Goal: Task Accomplishment & Management: Manage account settings

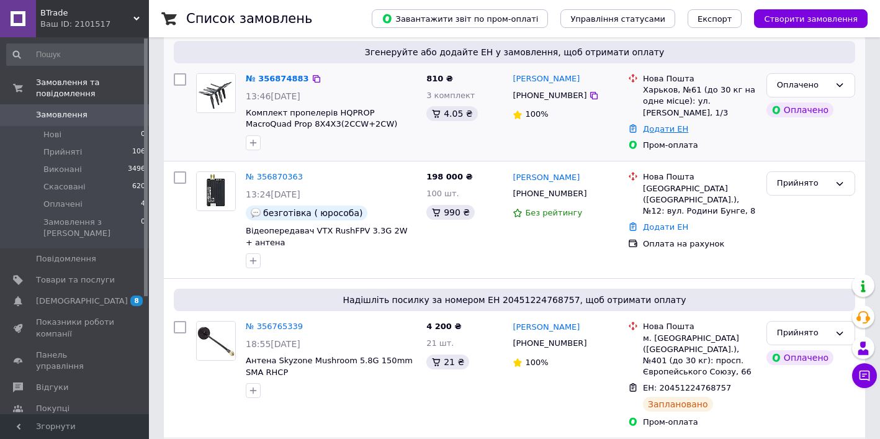
scroll to position [170, 0]
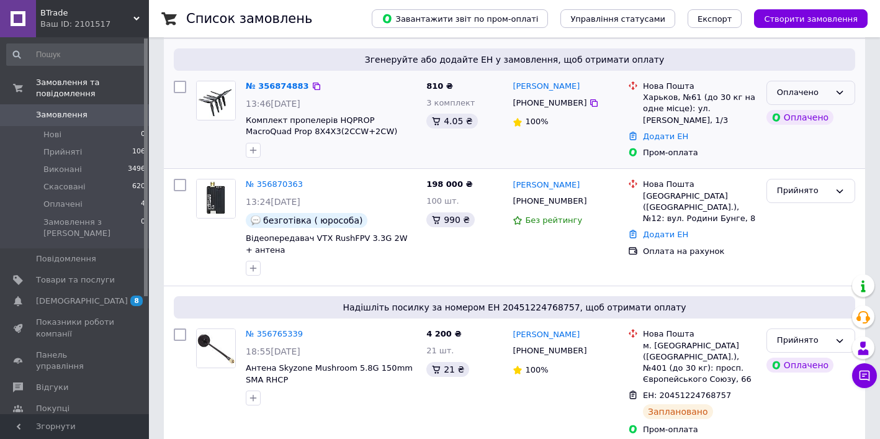
click at [816, 86] on div "Оплачено" at bounding box center [803, 92] width 53 height 13
drag, startPoint x: 793, startPoint y: 125, endPoint x: 782, endPoint y: 125, distance: 11.2
click at [793, 125] on li "Прийнято" at bounding box center [810, 118] width 87 height 23
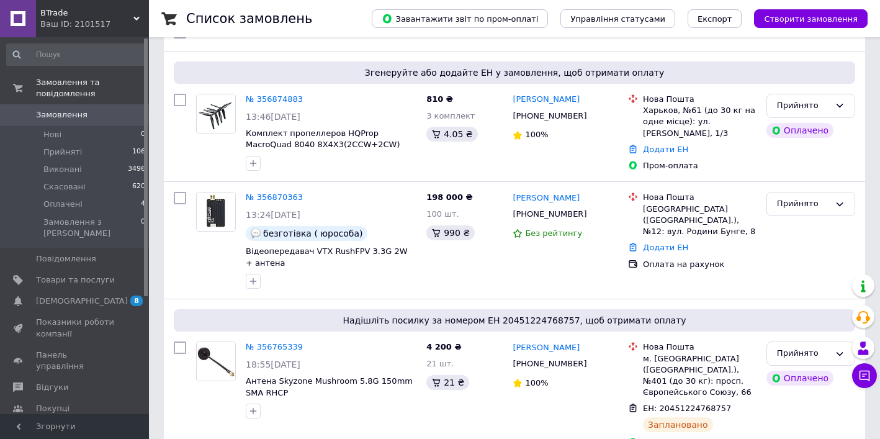
scroll to position [155, 0]
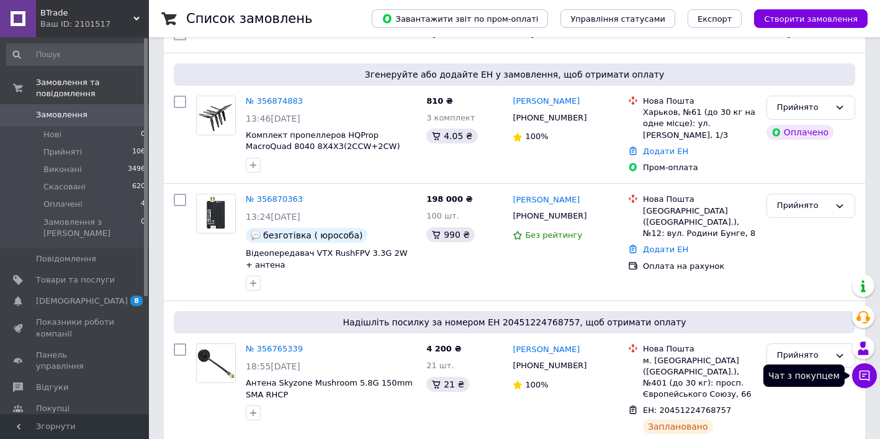
click at [864, 375] on icon at bounding box center [864, 375] width 12 height 12
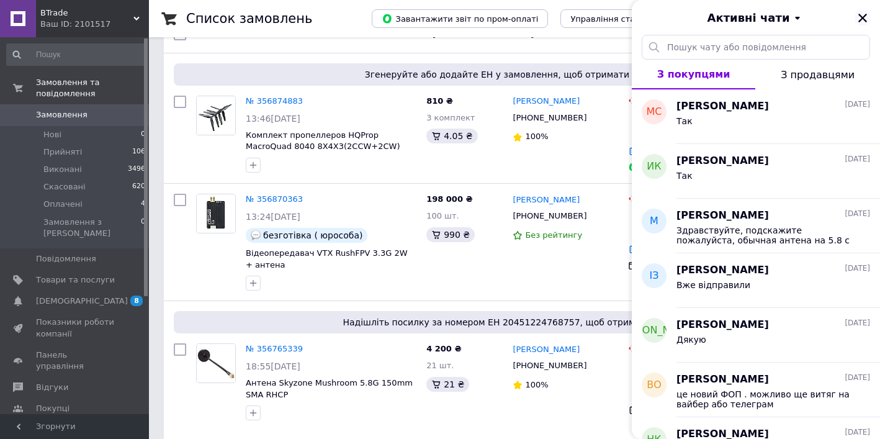
click at [862, 20] on icon "Закрити" at bounding box center [862, 18] width 9 height 9
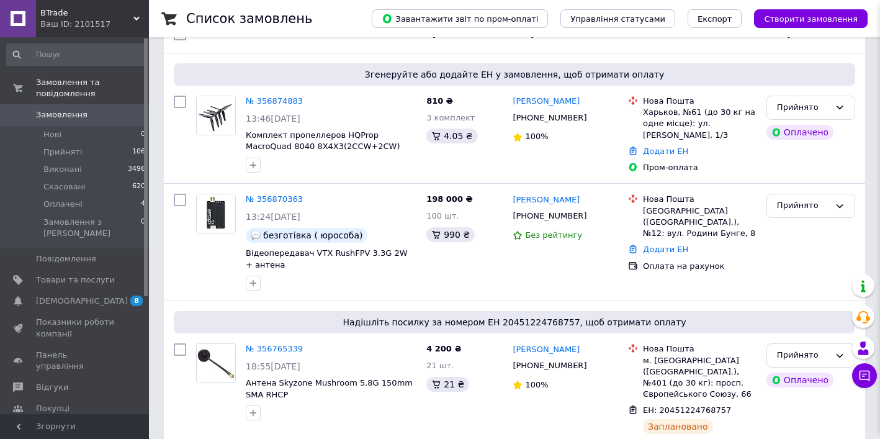
scroll to position [158, 0]
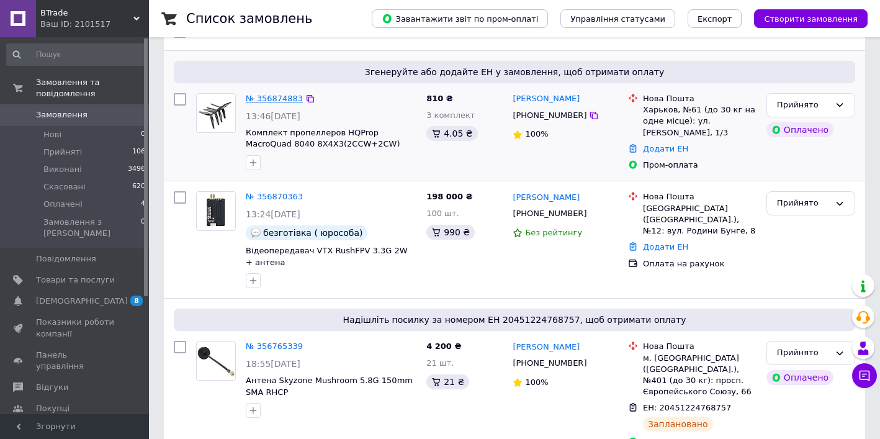
click at [279, 97] on link "№ 356874883" at bounding box center [274, 98] width 57 height 9
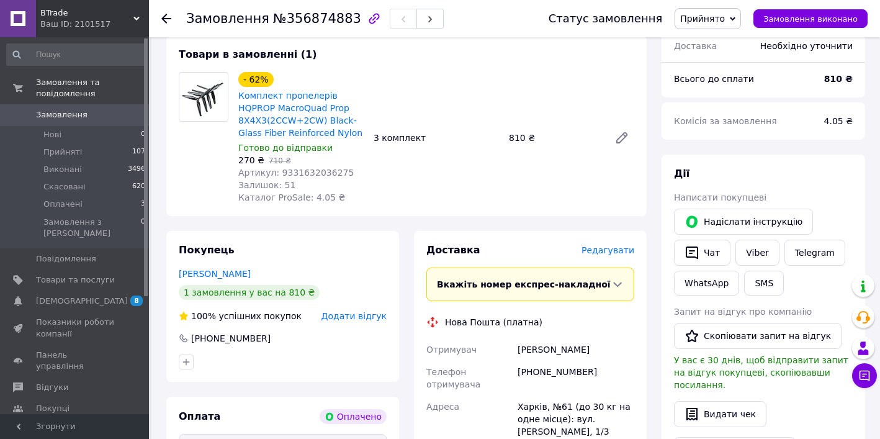
scroll to position [118, 0]
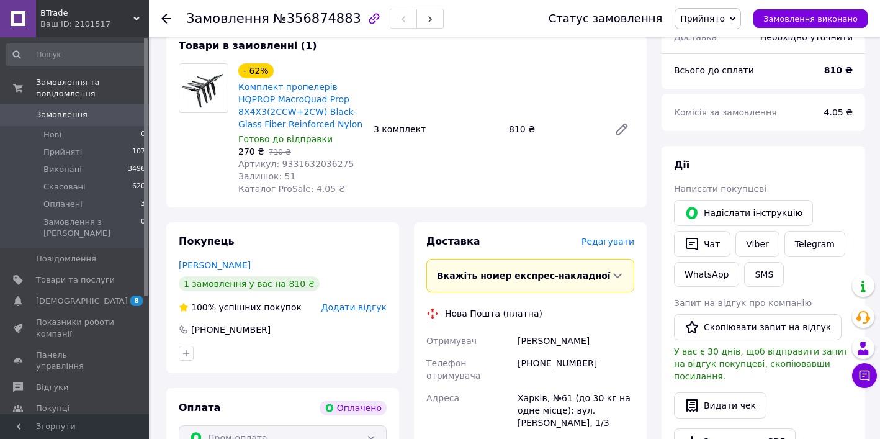
click at [605, 246] on span "Редагувати" at bounding box center [607, 241] width 53 height 10
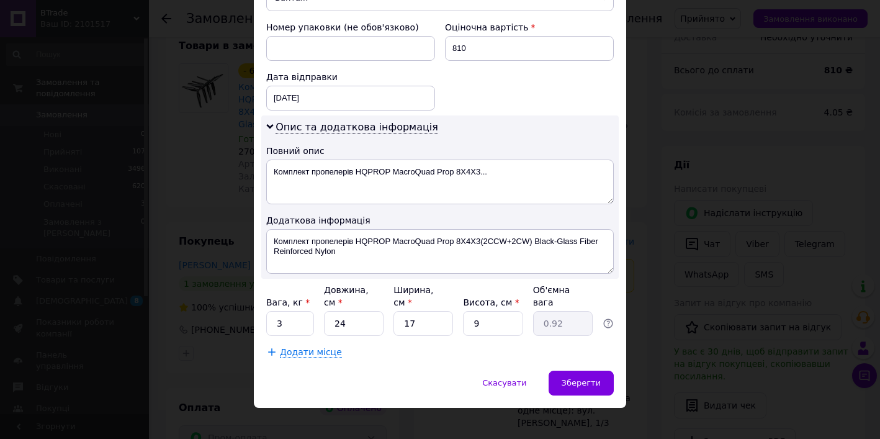
scroll to position [536, 0]
click at [282, 311] on input "3" at bounding box center [290, 323] width 48 height 25
type input "1"
click at [369, 313] on input "24" at bounding box center [354, 323] width 60 height 25
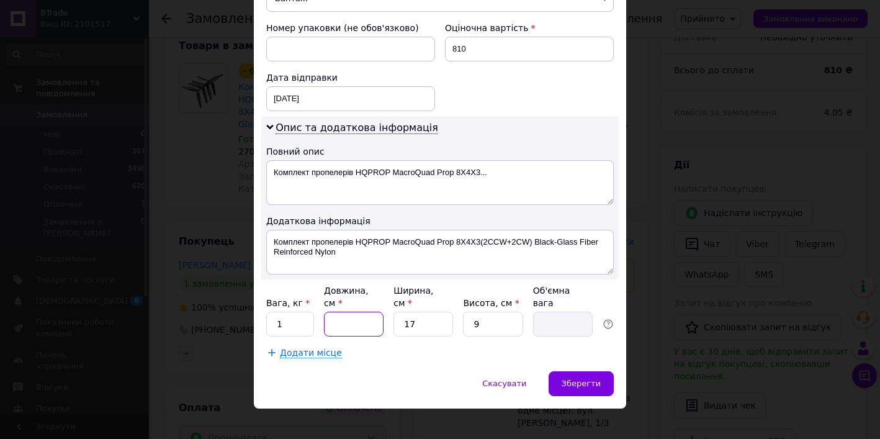
type input "2"
type input "0.1"
type input "24"
type input "0.92"
click at [414, 316] on input "17" at bounding box center [423, 323] width 60 height 25
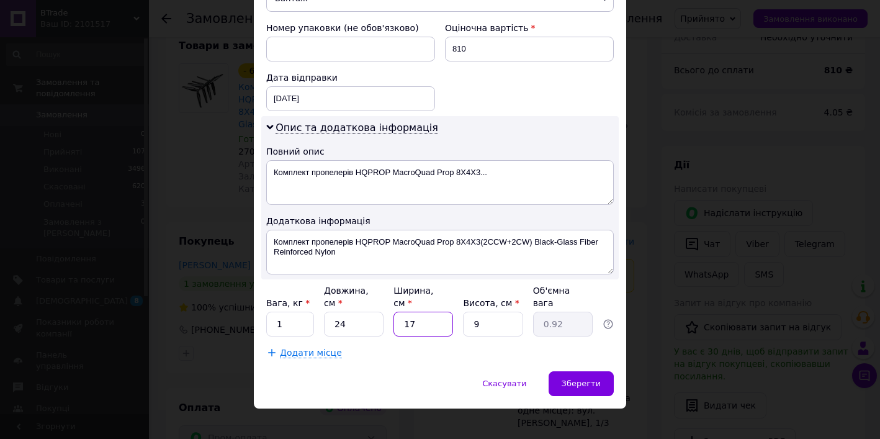
click at [414, 316] on input "17" at bounding box center [423, 323] width 60 height 25
type input "2"
type input "0.11"
type input "20"
type input "1.08"
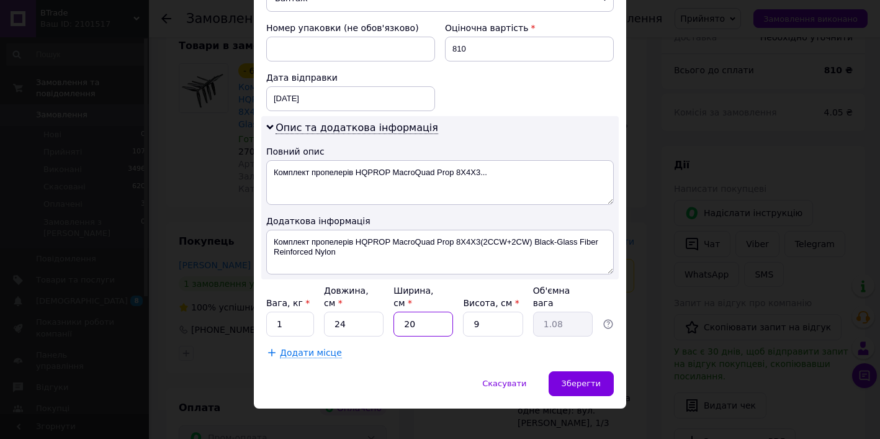
type input "20"
click at [481, 312] on input "9" at bounding box center [493, 323] width 60 height 25
type input "1"
type input "0.12"
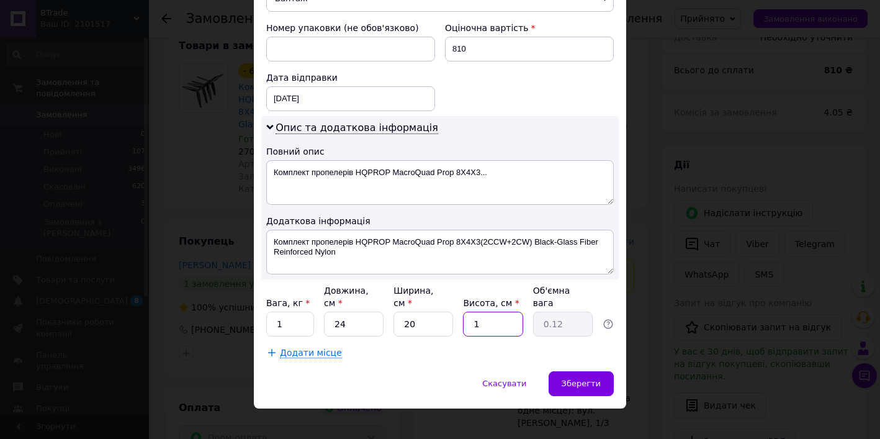
type input "16"
type input "1.92"
type input "16"
click at [563, 378] on span "Зберегти" at bounding box center [580, 382] width 39 height 9
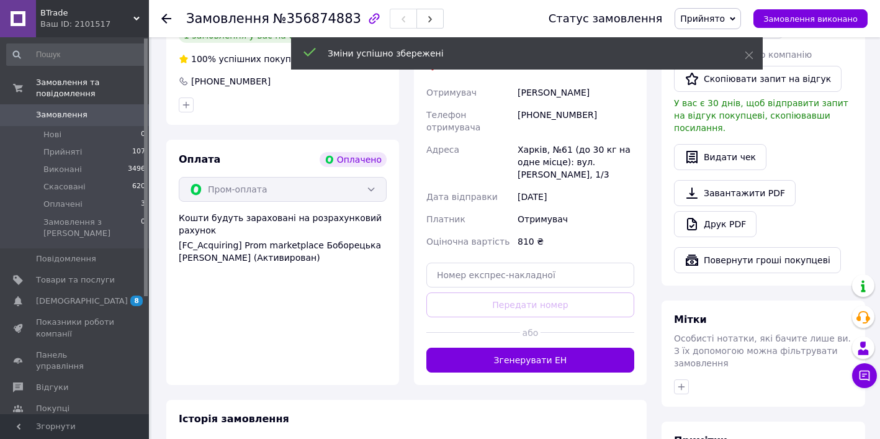
scroll to position [369, 0]
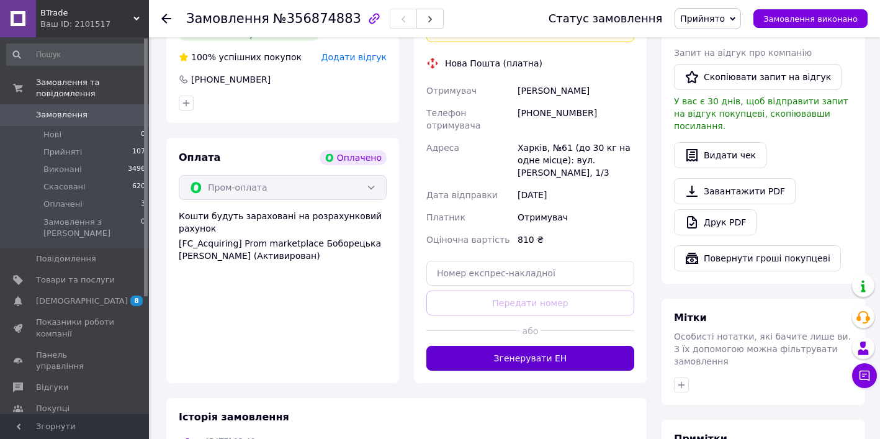
click at [537, 370] on button "Згенерувати ЕН" at bounding box center [530, 358] width 208 height 25
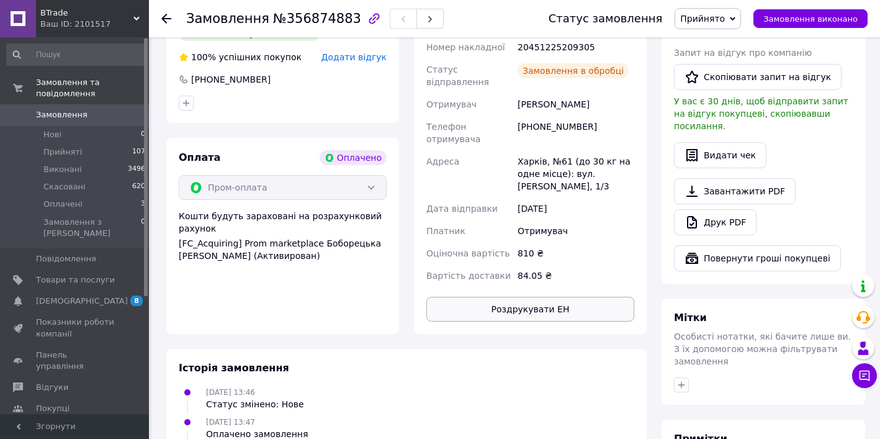
click at [580, 321] on button "Роздрукувати ЕН" at bounding box center [530, 309] width 208 height 25
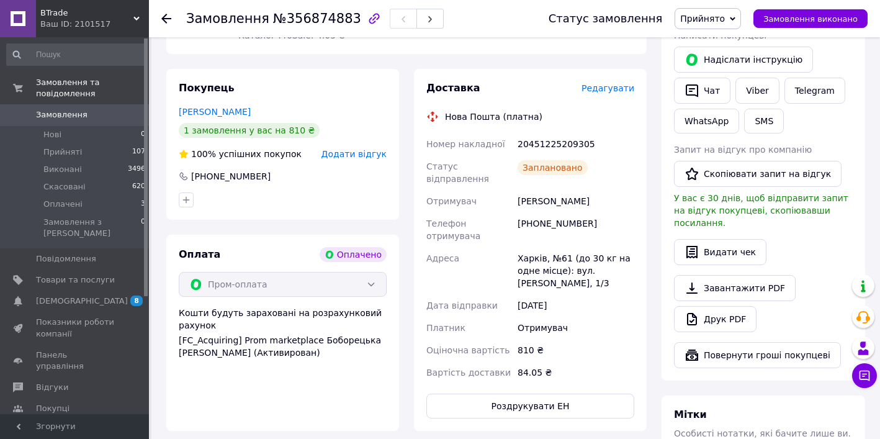
scroll to position [240, 0]
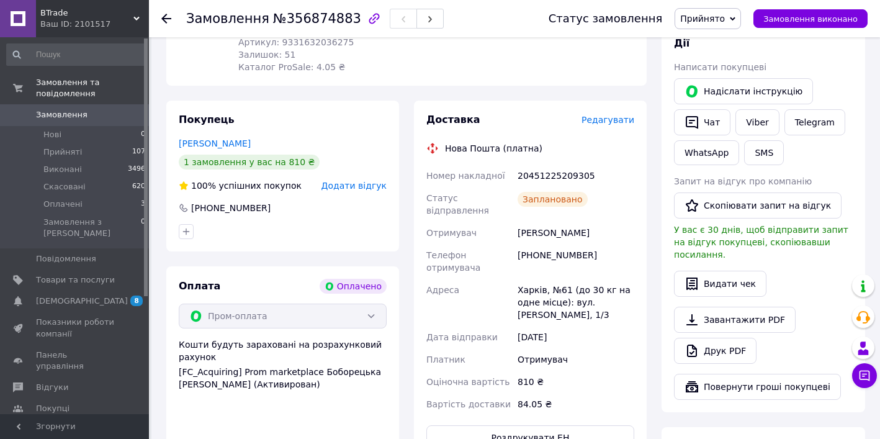
click at [542, 174] on div "20451225209305" at bounding box center [576, 175] width 122 height 22
copy div "20451225209305"
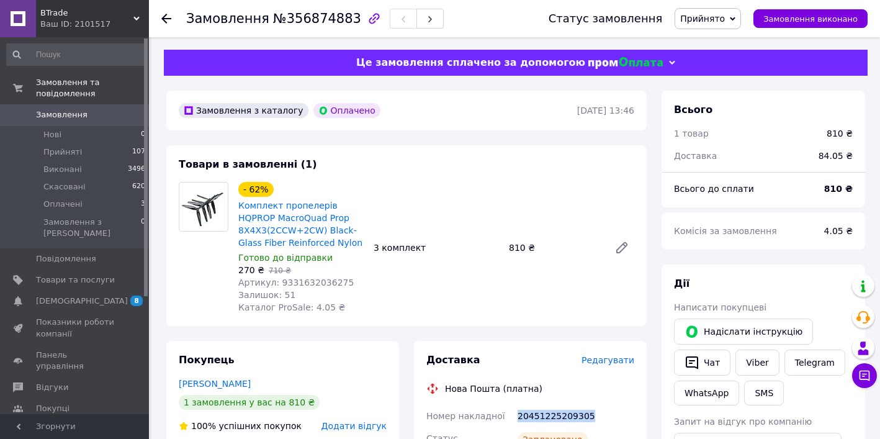
scroll to position [0, 0]
click at [164, 22] on use at bounding box center [166, 19] width 10 height 10
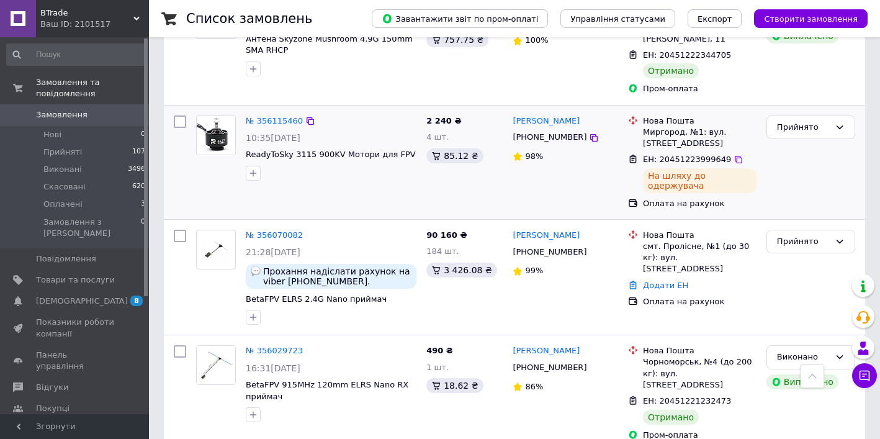
scroll to position [2093, 0]
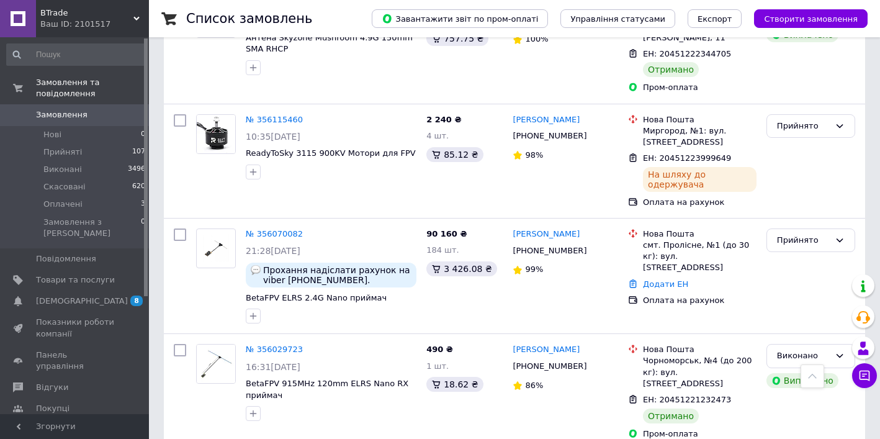
click at [294, 229] on link "№ 356070082" at bounding box center [274, 233] width 57 height 9
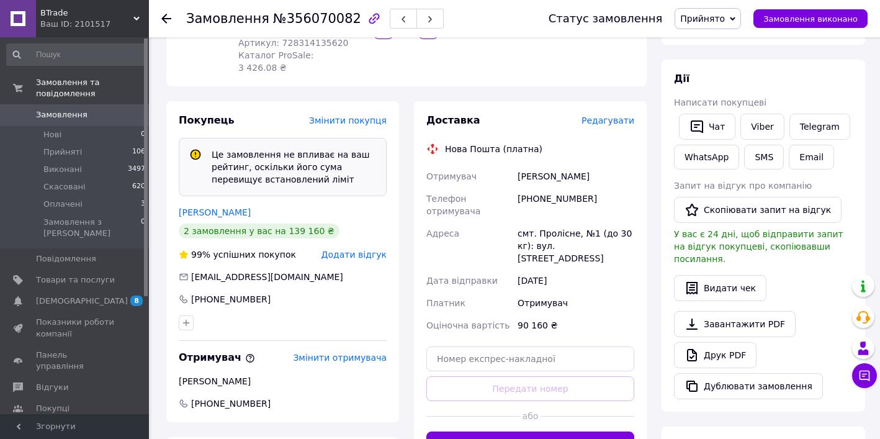
scroll to position [228, 0]
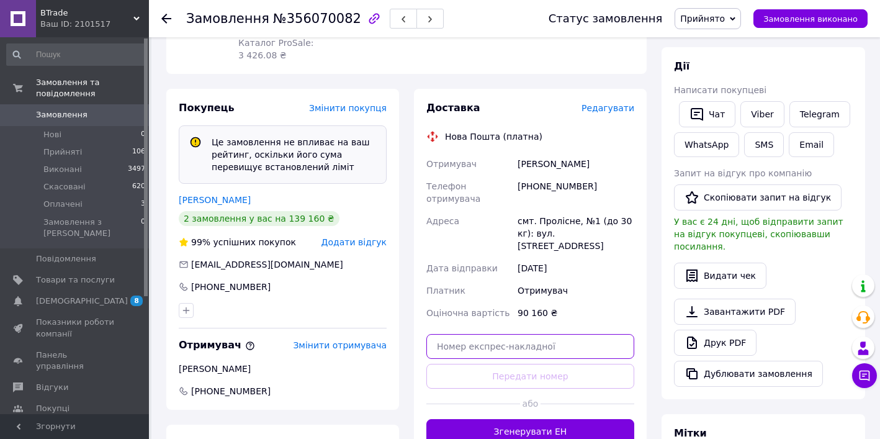
click at [485, 334] on input "text" at bounding box center [530, 346] width 208 height 25
paste input "20451225266838"
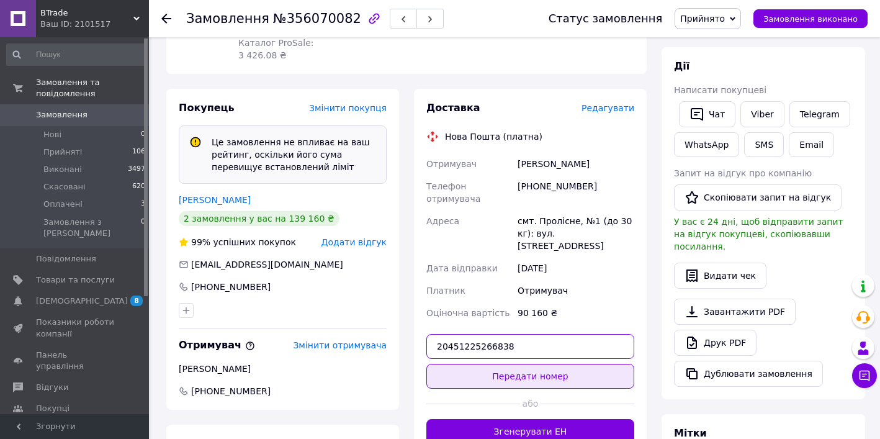
type input "20451225266838"
click at [533, 364] on button "Передати номер" at bounding box center [530, 376] width 208 height 25
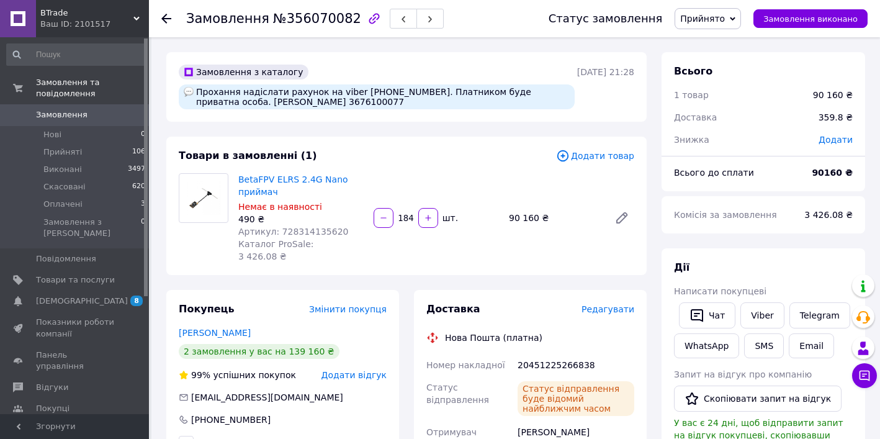
scroll to position [0, 0]
click at [168, 20] on icon at bounding box center [166, 19] width 10 height 10
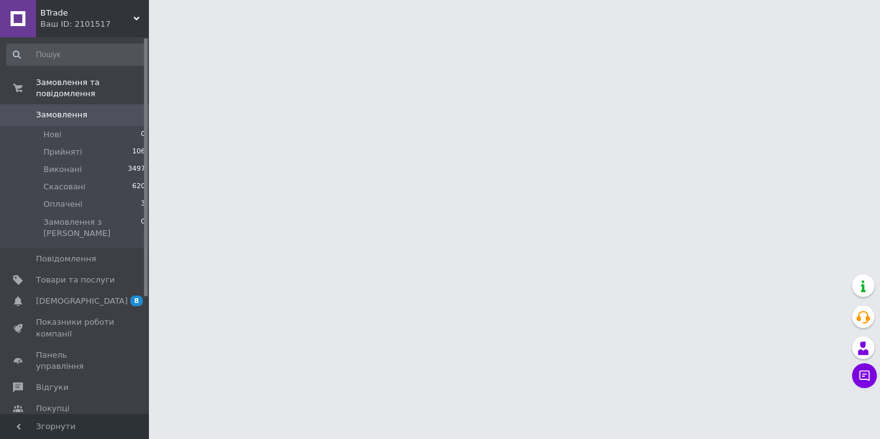
click at [723, 0] on html "BTrade Ваш ID: 2101517 Сайт BTrade Кабінет покупця Перевірити стан системи Стор…" at bounding box center [440, 15] width 880 height 31
